Goal: Task Accomplishment & Management: Manage account settings

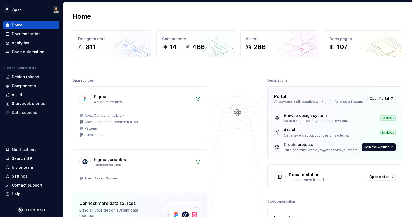
click at [25, 175] on div "Settings" at bounding box center [20, 175] width 16 height 5
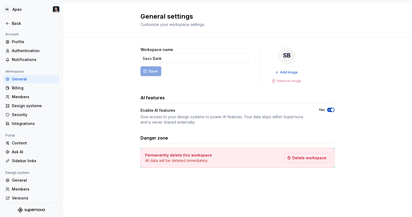
click at [18, 88] on div "Billing" at bounding box center [34, 87] width 45 height 5
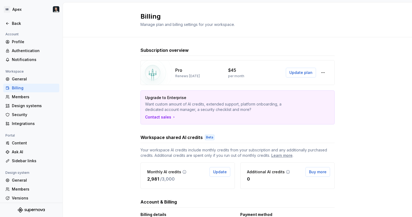
click at [321, 70] on button "button" at bounding box center [323, 73] width 10 height 10
click at [365, 188] on div "Subscription overview Pro Renews October 12, 2025 $45 per month Update plan Upg…" at bounding box center [237, 154] width 349 height 235
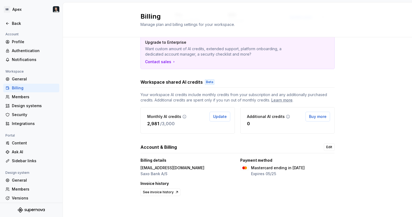
click at [331, 143] on link "Edit" at bounding box center [329, 147] width 11 height 8
